Goal: Information Seeking & Learning: Check status

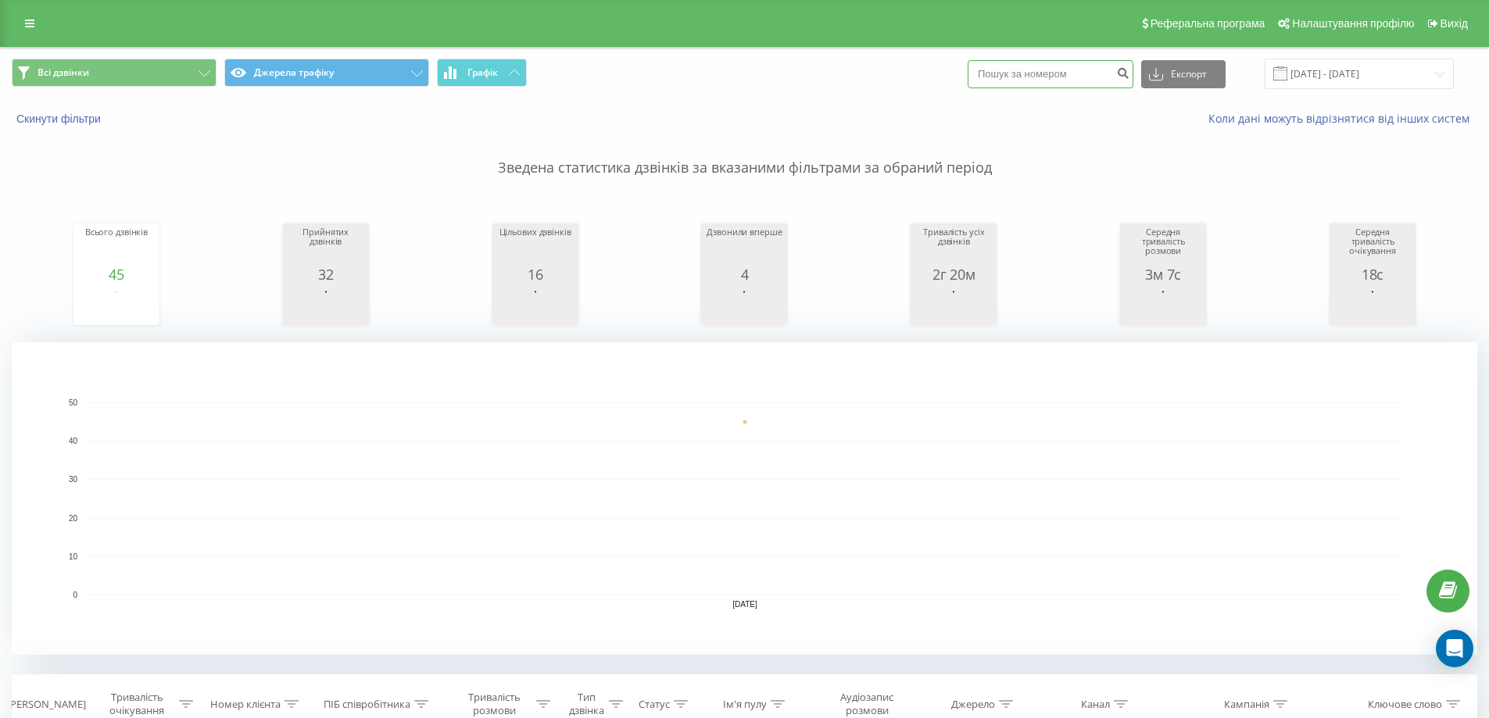
click at [1036, 73] on input at bounding box center [1051, 74] width 166 height 28
paste input "0953045367"
type input "0953045367"
click at [1129, 73] on icon "submit" at bounding box center [1122, 70] width 13 height 9
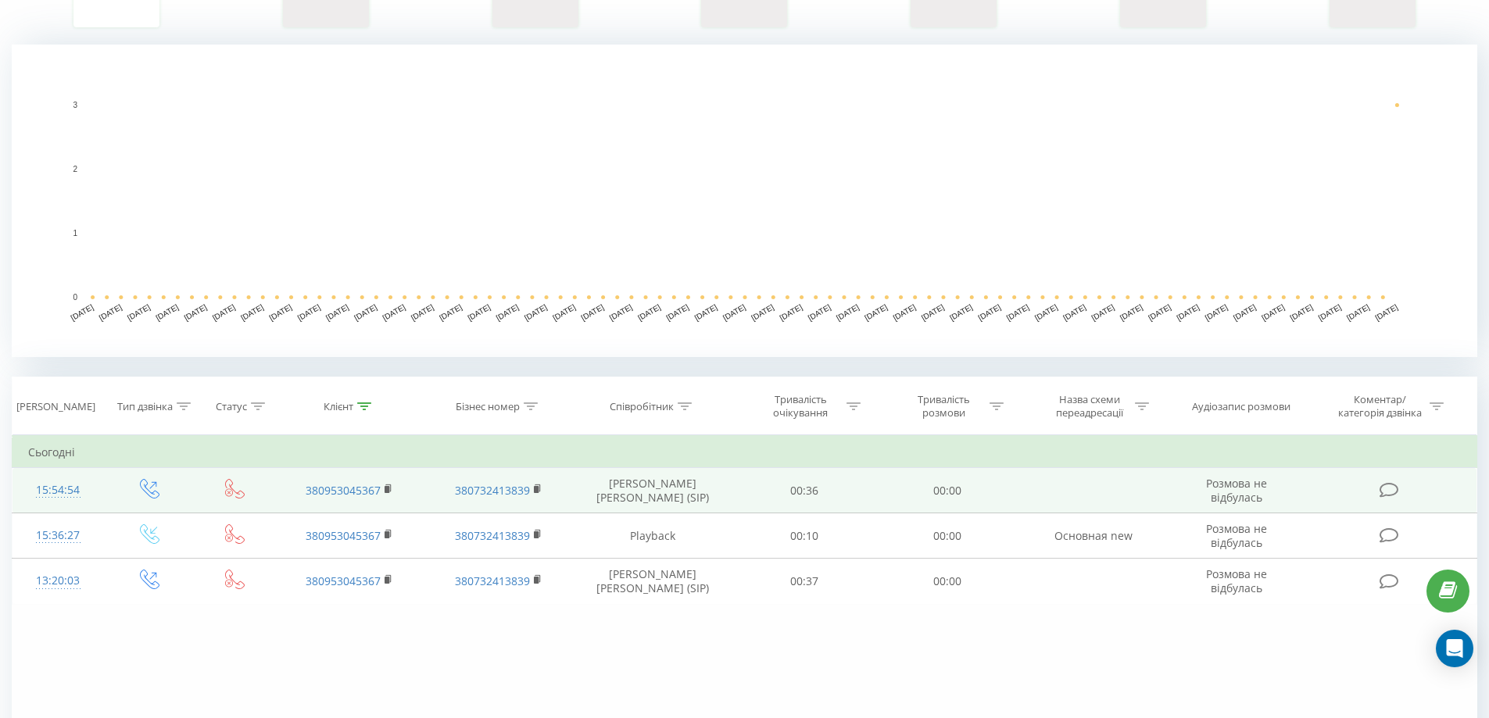
scroll to position [313, 0]
